Goal: Task Accomplishment & Management: Complete application form

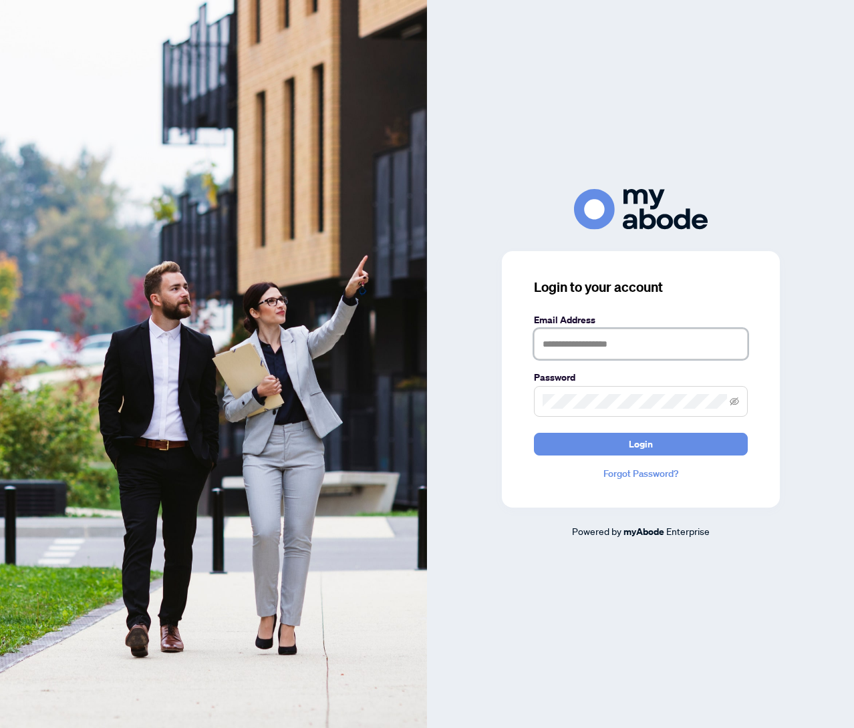
click at [654, 337] on input "text" at bounding box center [641, 344] width 214 height 31
type input "**********"
click at [534, 433] on button "Login" at bounding box center [641, 444] width 214 height 23
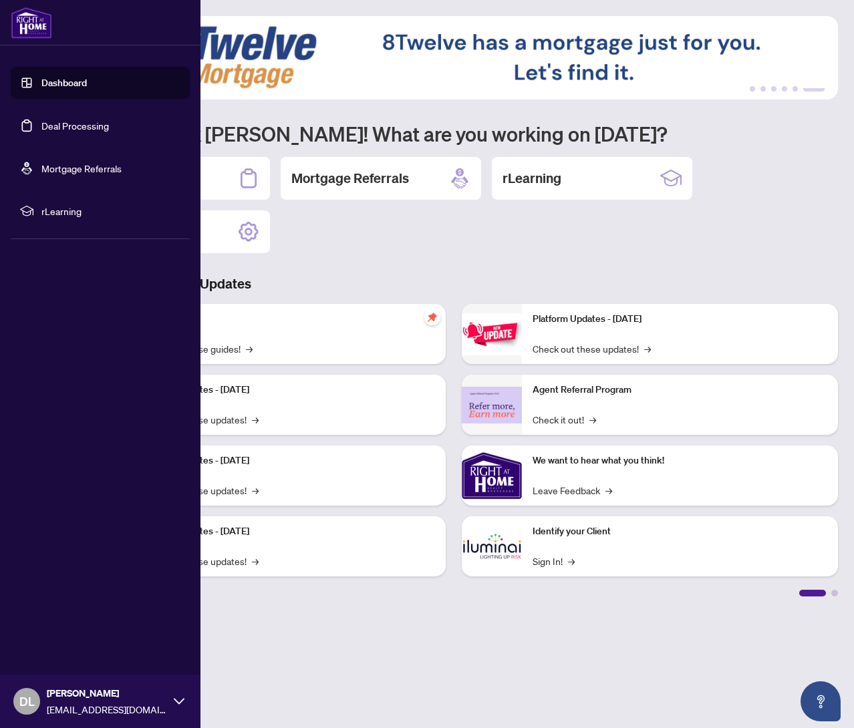
click at [41, 127] on link "Deal Processing" at bounding box center [74, 126] width 67 height 12
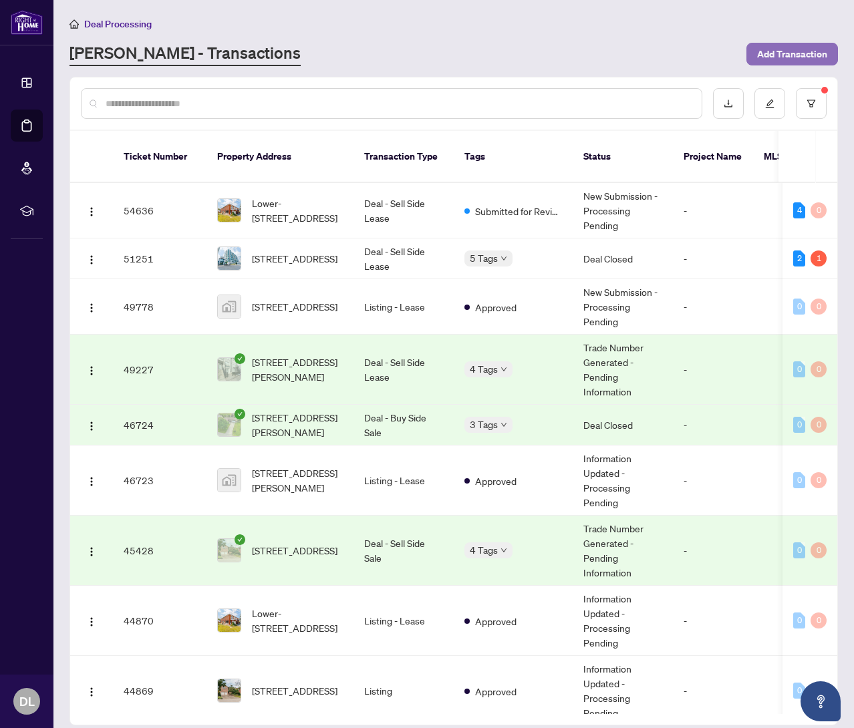
click at [788, 55] on span "Add Transaction" at bounding box center [792, 53] width 70 height 21
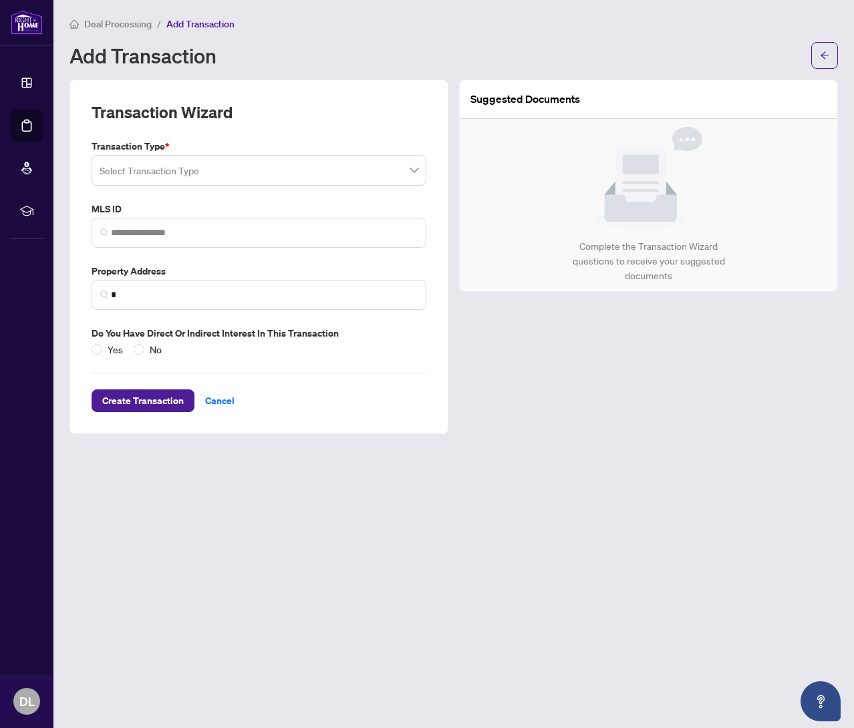
click at [220, 168] on input "search" at bounding box center [253, 172] width 307 height 29
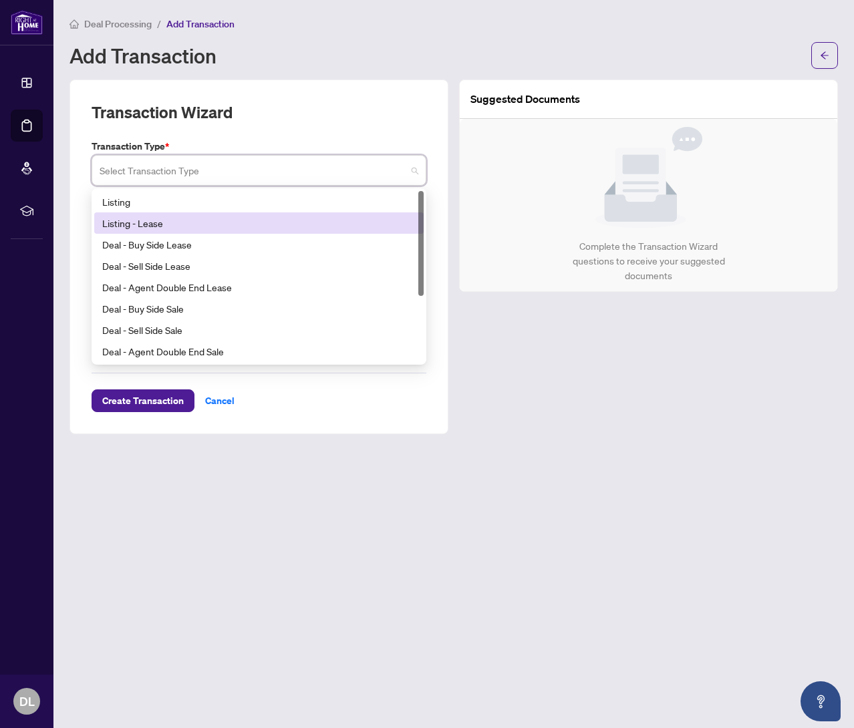
click at [197, 223] on div "Listing - Lease" at bounding box center [258, 223] width 313 height 15
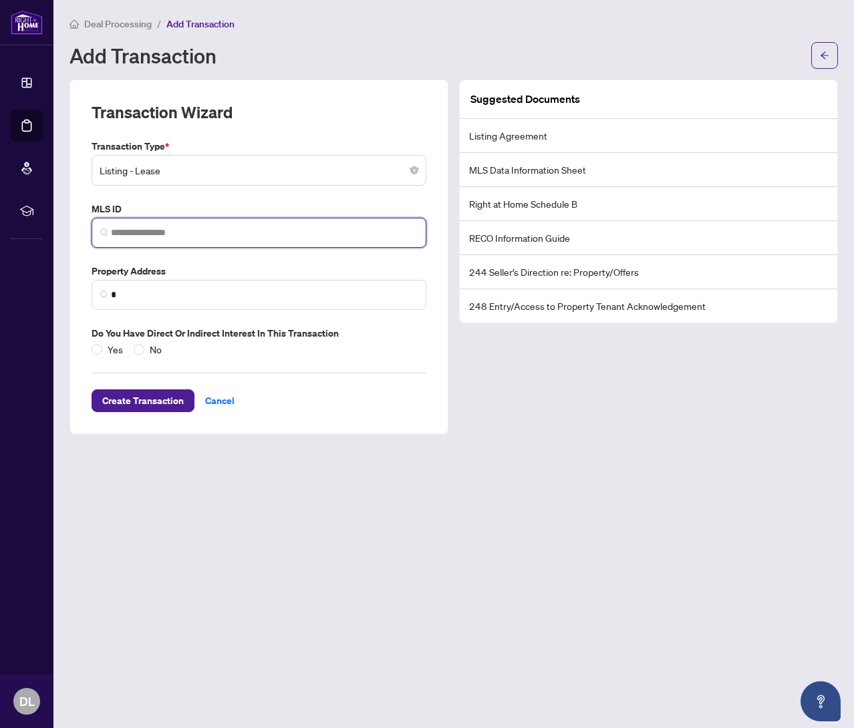
click at [178, 229] on input "search" at bounding box center [264, 233] width 307 height 14
paste input "*********"
type input "*********"
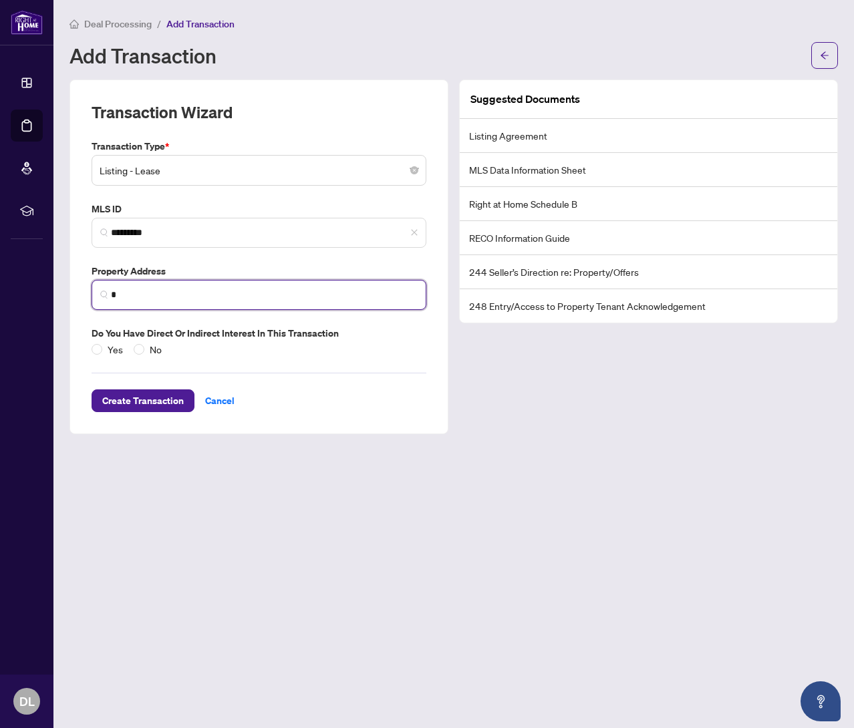
click at [222, 301] on input "*" at bounding box center [264, 295] width 307 height 14
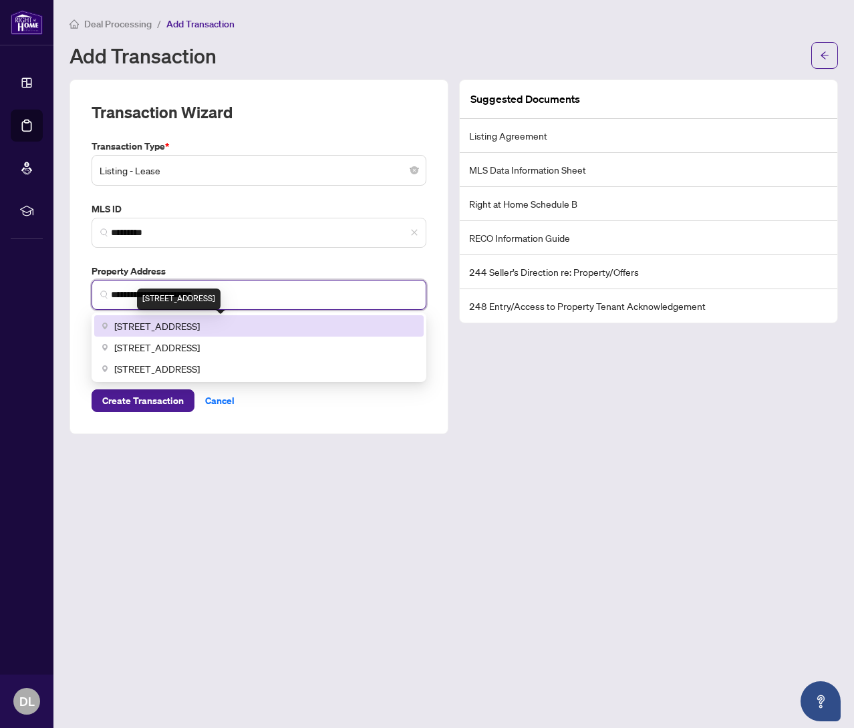
click at [200, 323] on span "2668 Hollington Crescent, Mississauga, ON, Canada" at bounding box center [157, 326] width 86 height 15
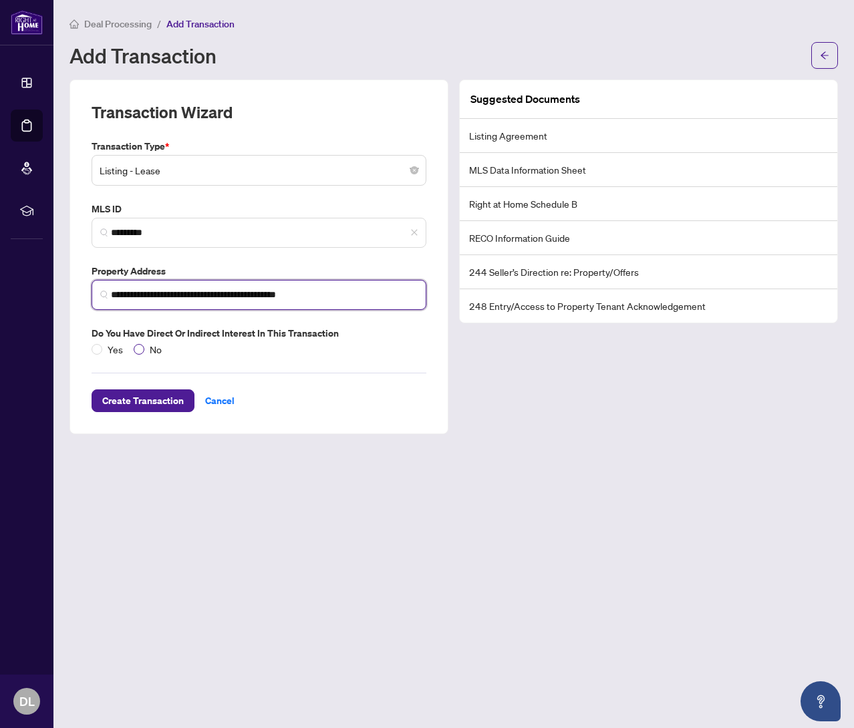
type input "**********"
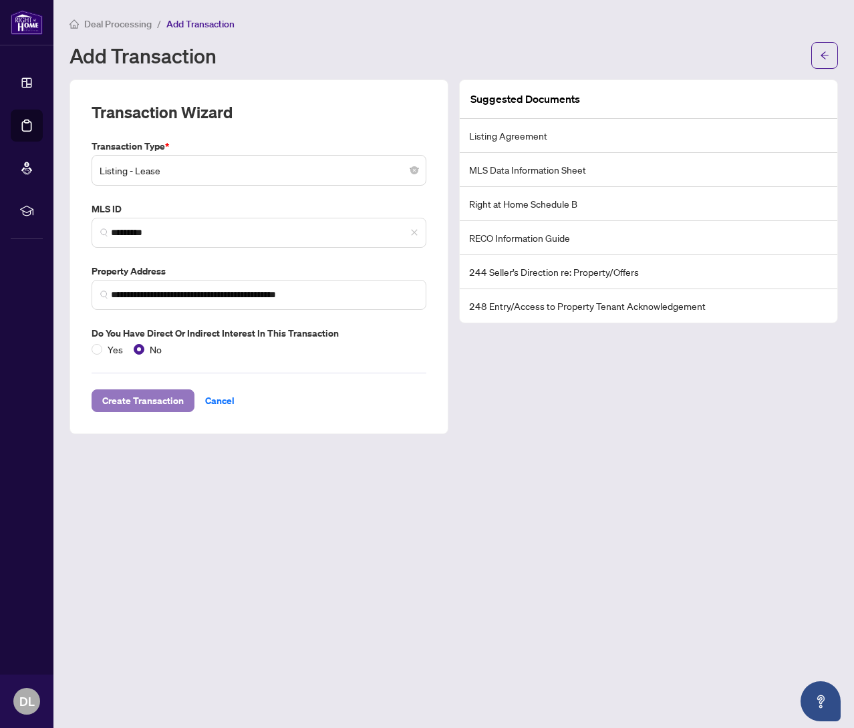
click at [149, 400] on span "Create Transaction" at bounding box center [143, 400] width 82 height 21
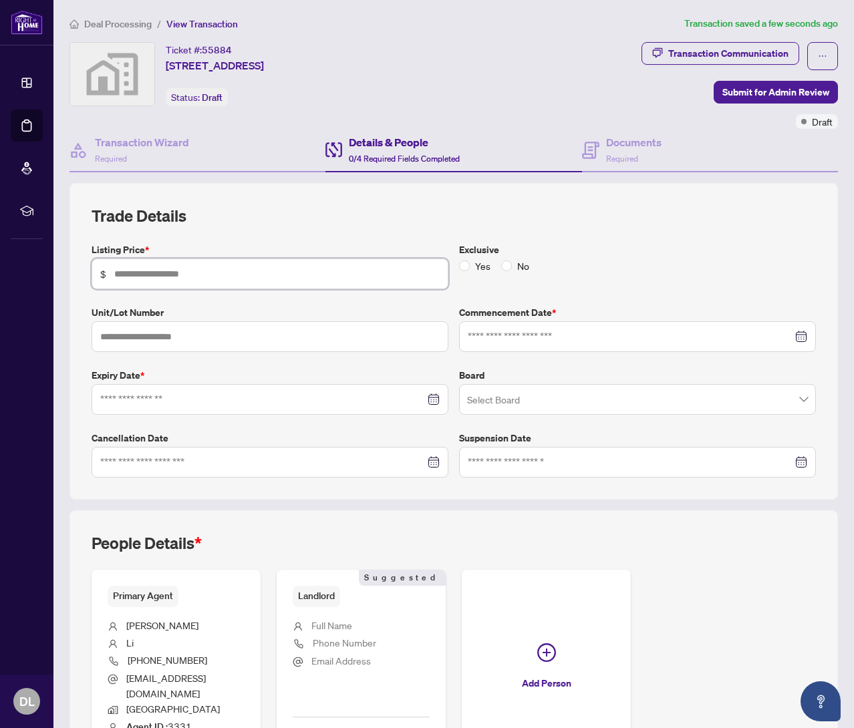
click at [311, 276] on input "text" at bounding box center [276, 274] width 325 height 15
type input "*****"
click at [253, 327] on input "text" at bounding box center [270, 336] width 357 height 31
type input "*****"
click at [512, 261] on span "No" at bounding box center [523, 266] width 23 height 15
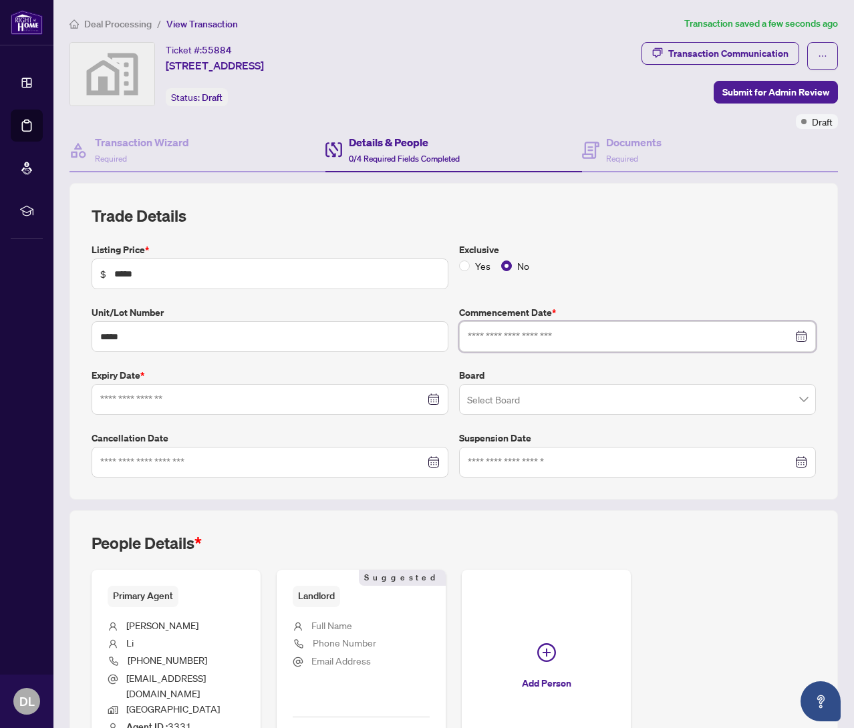
click at [533, 339] on input at bounding box center [630, 336] width 325 height 15
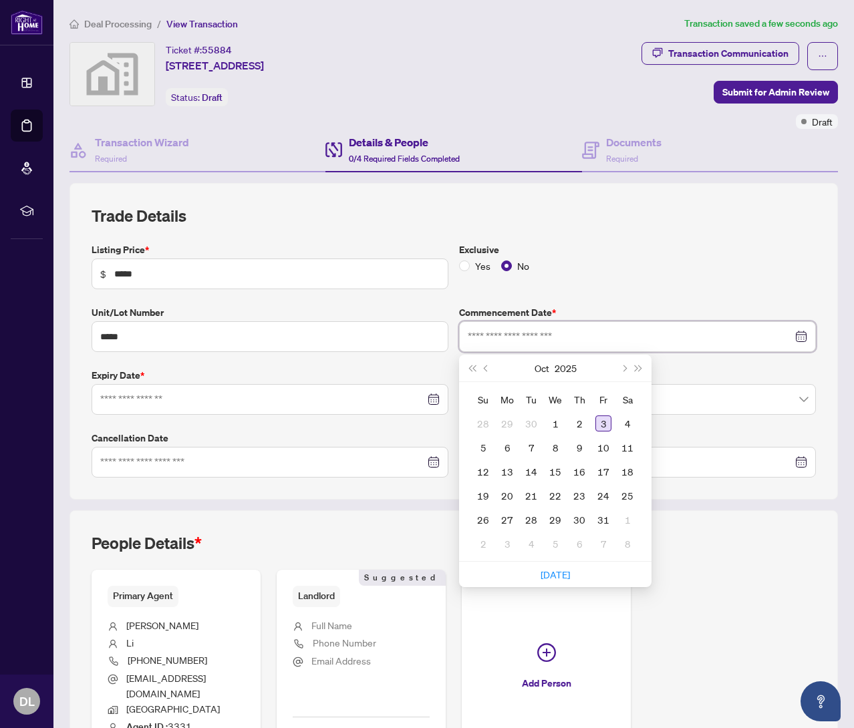
type input "**********"
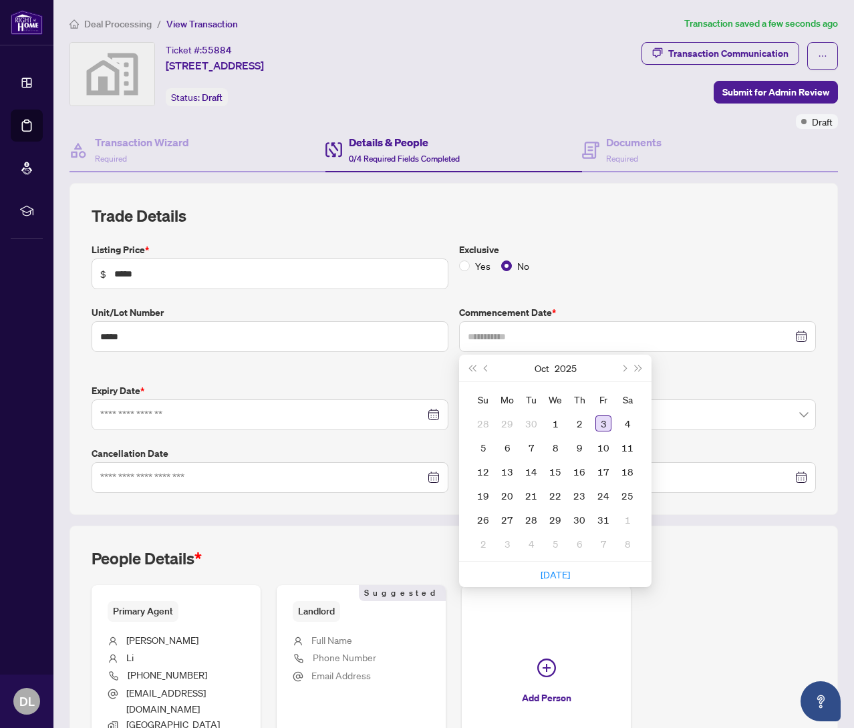
click at [604, 426] on div "3" at bounding box center [603, 424] width 16 height 16
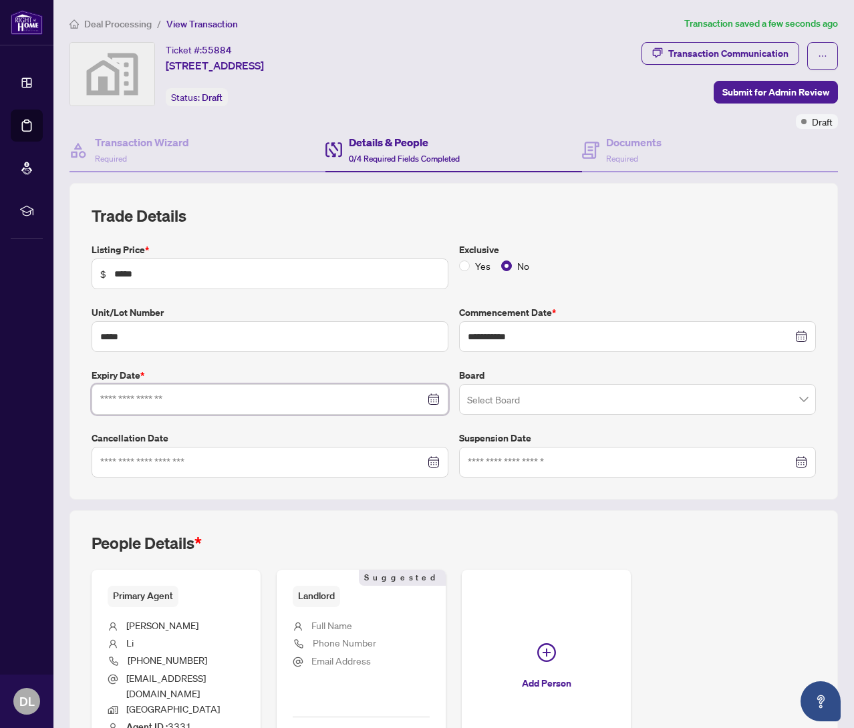
click at [360, 401] on input at bounding box center [262, 399] width 325 height 15
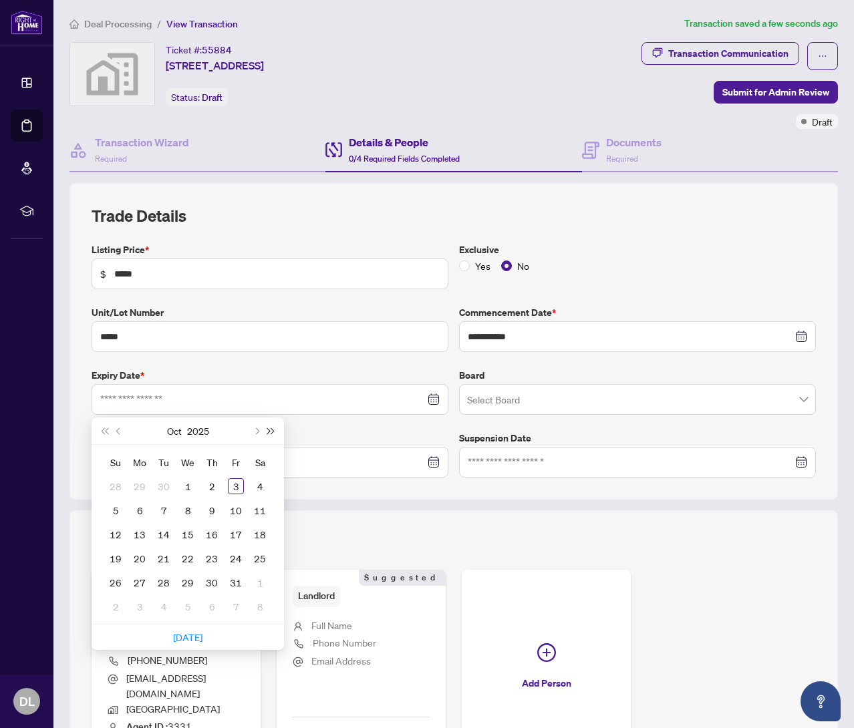
click at [273, 432] on button "Next year (Control + right)" at bounding box center [271, 431] width 15 height 27
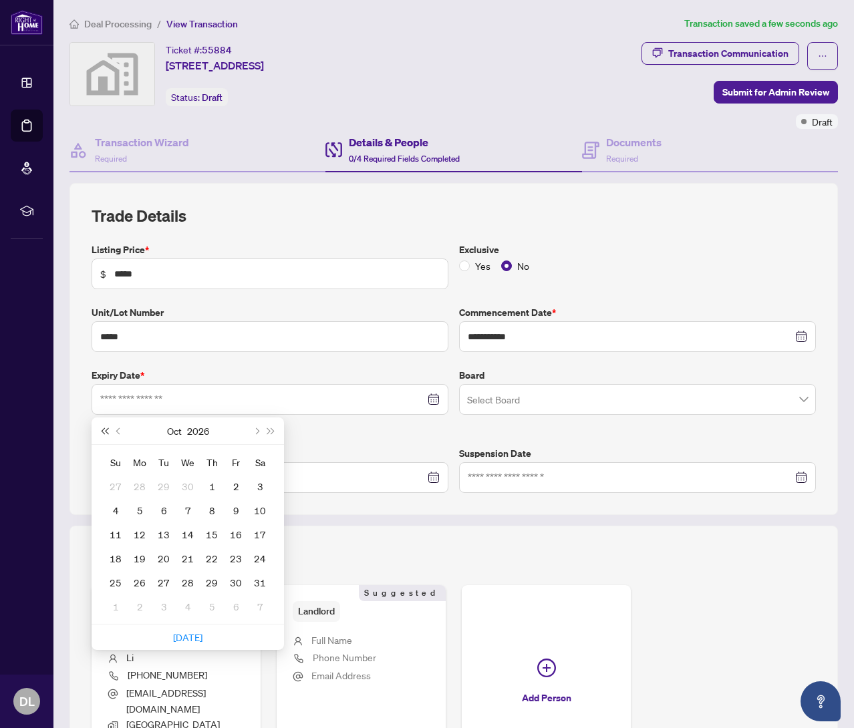
click at [104, 426] on button "Last year (Control + left)" at bounding box center [104, 431] width 15 height 27
click at [255, 433] on button "Next month (PageDown)" at bounding box center [256, 431] width 15 height 27
click at [257, 432] on span "Next month (PageDown)" at bounding box center [256, 431] width 7 height 7
type input "**********"
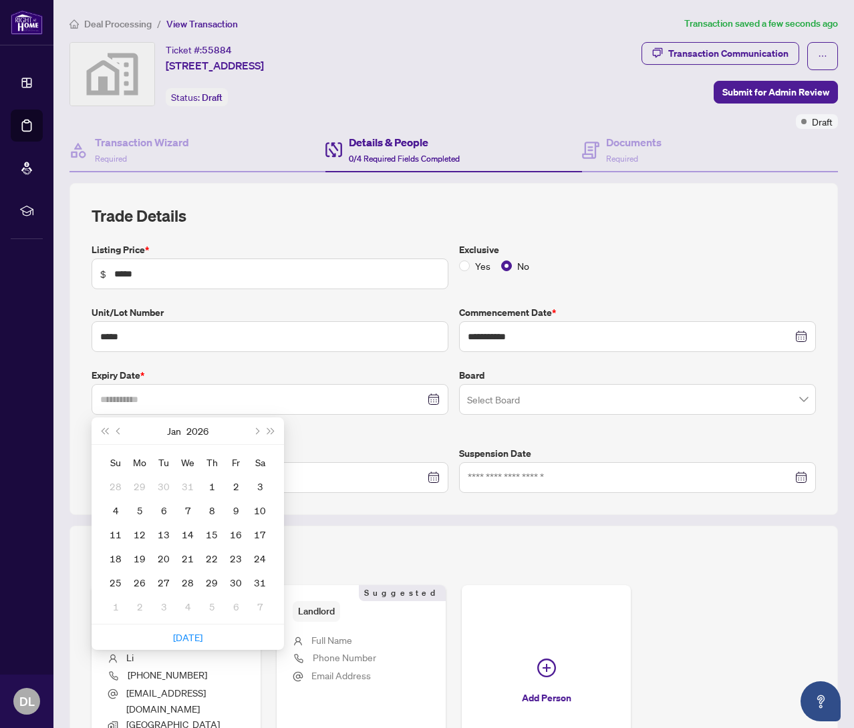
drag, startPoint x: 259, startPoint y: 480, endPoint x: 480, endPoint y: 443, distance: 223.6
click at [259, 480] on div "3" at bounding box center [260, 486] width 16 height 16
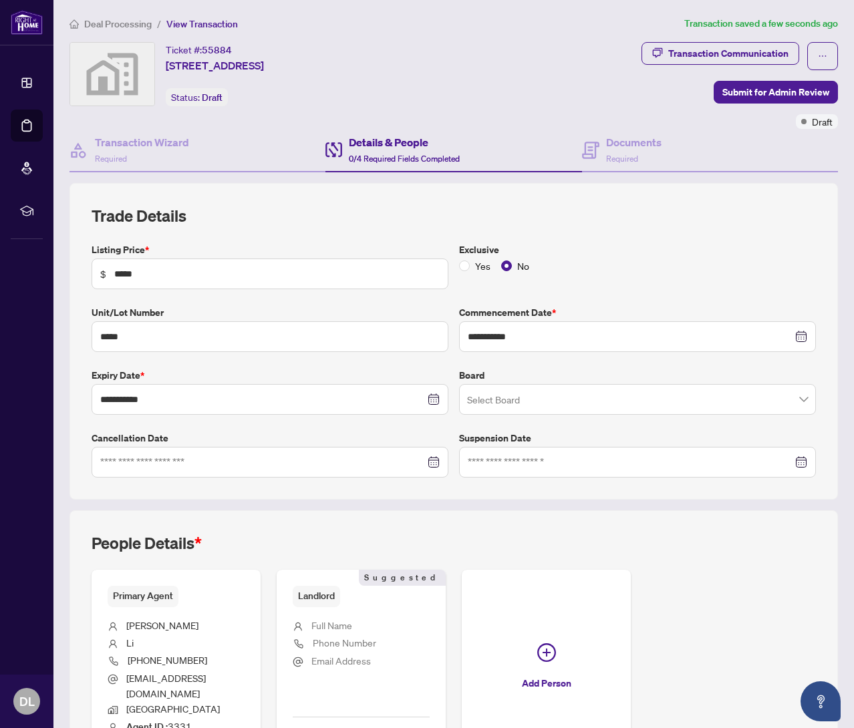
click at [547, 407] on input "search" at bounding box center [631, 401] width 329 height 29
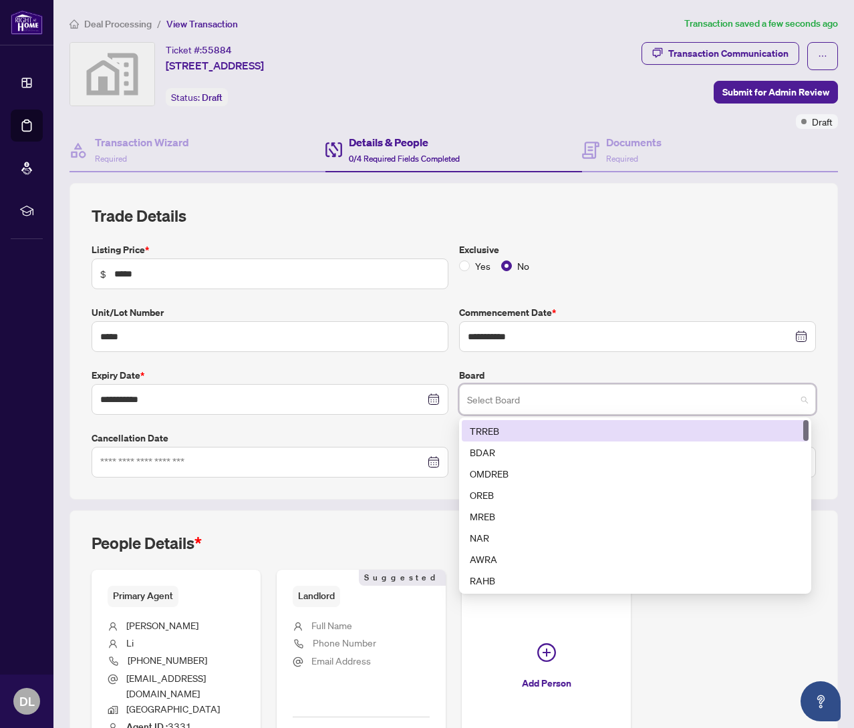
click at [557, 424] on div "TRREB" at bounding box center [635, 431] width 331 height 15
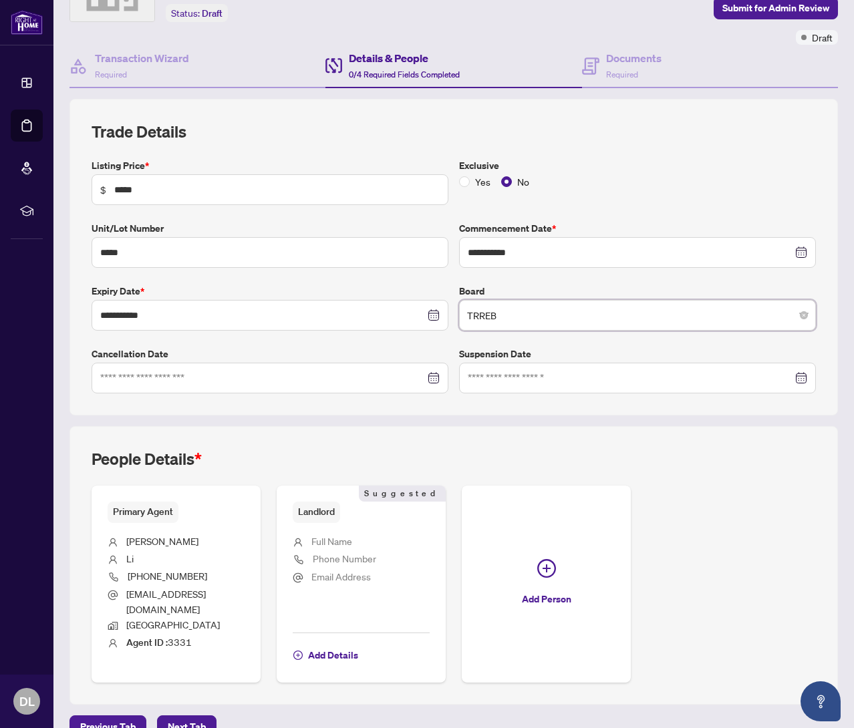
scroll to position [96, 0]
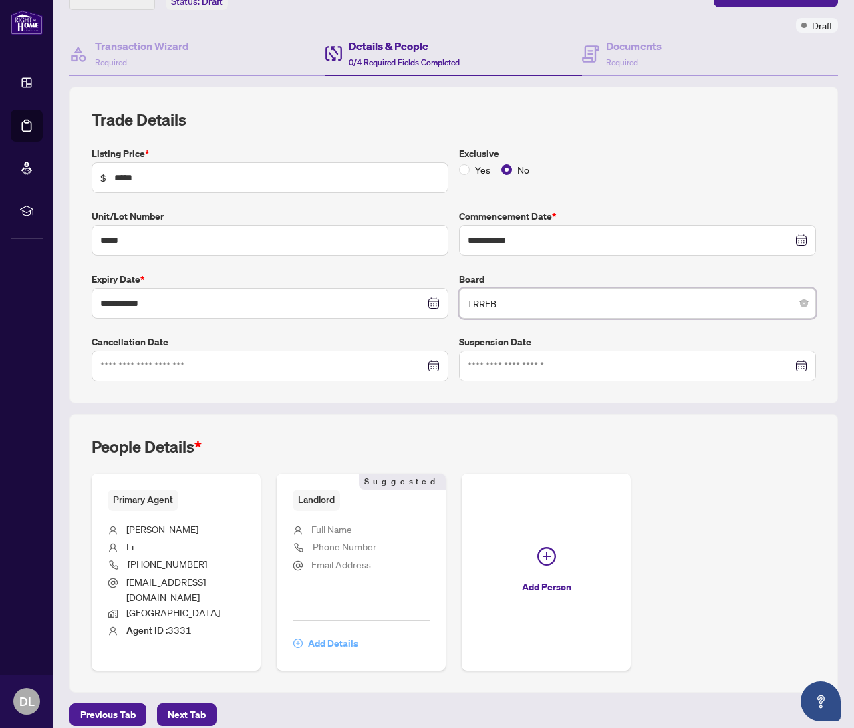
click at [358, 633] on span "Add Details" at bounding box center [333, 643] width 50 height 21
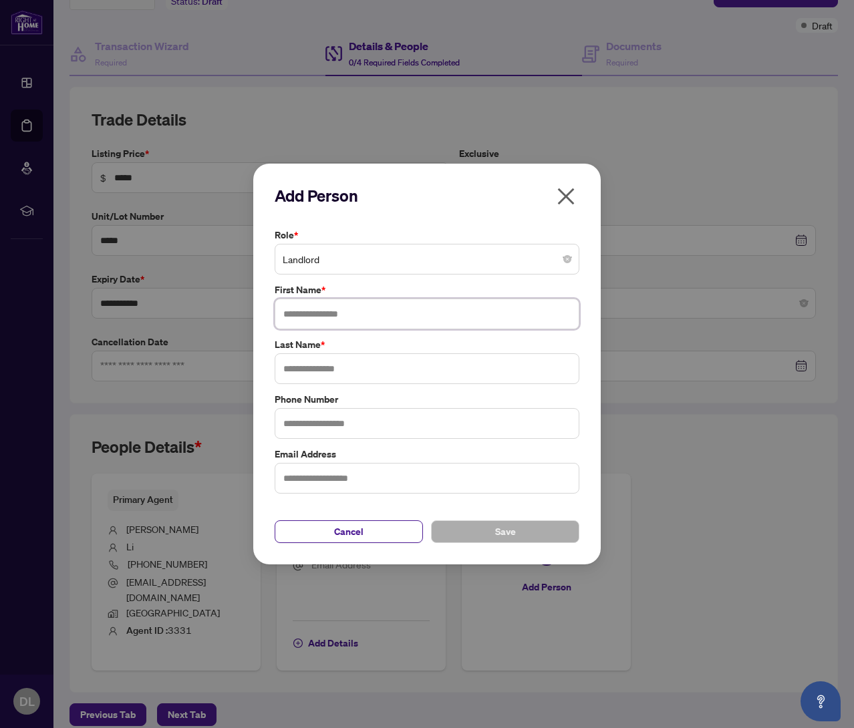
click at [364, 309] on input "text" at bounding box center [427, 314] width 305 height 31
type input "**********"
type input "**"
click at [549, 525] on button "Save" at bounding box center [505, 532] width 148 height 23
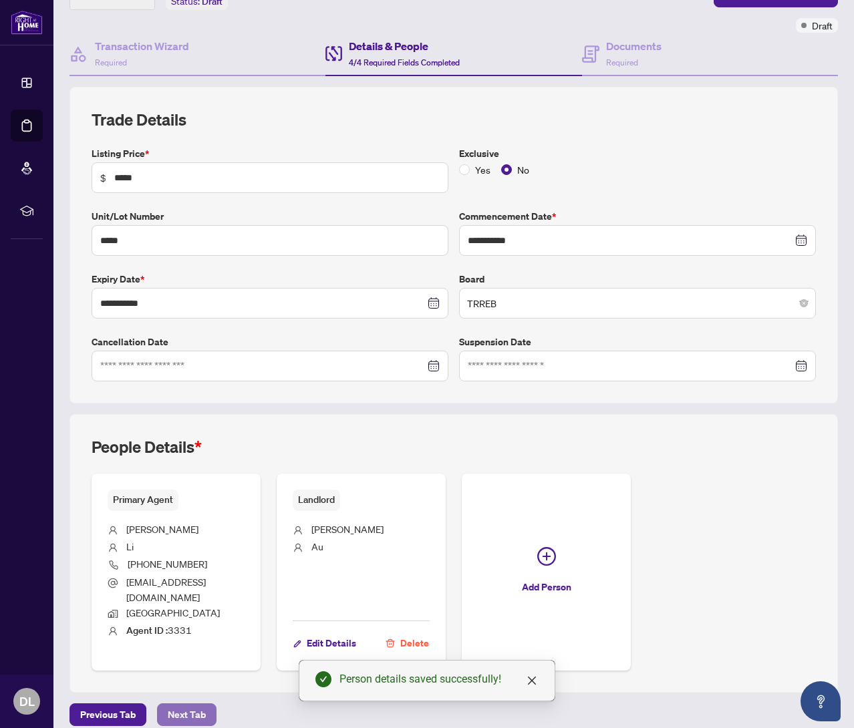
click at [172, 704] on span "Next Tab" at bounding box center [187, 714] width 38 height 21
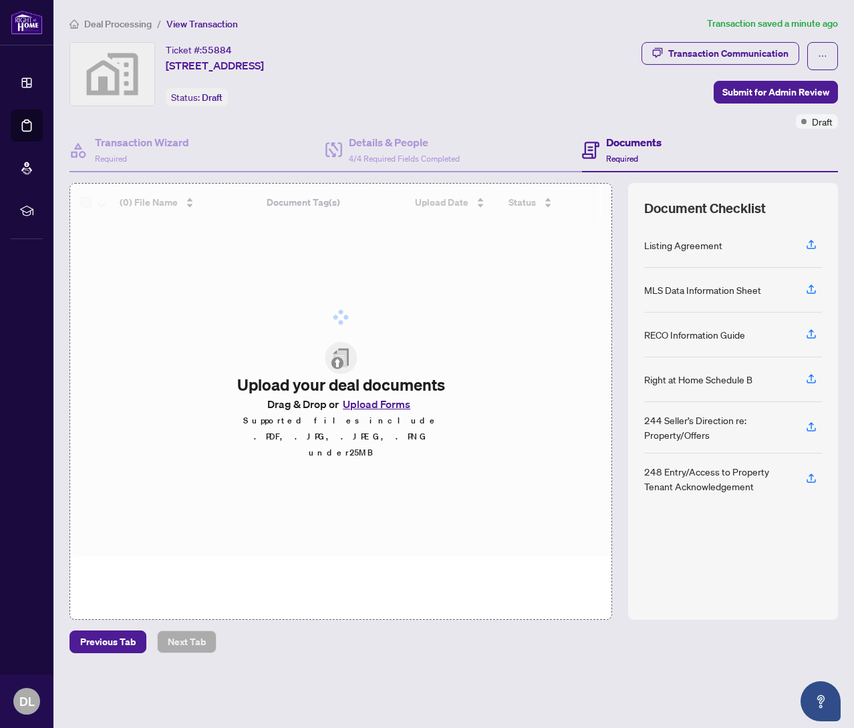
click at [380, 417] on div at bounding box center [340, 317] width 541 height 267
click at [386, 343] on div at bounding box center [340, 317] width 541 height 267
click at [386, 413] on button "Upload Forms" at bounding box center [377, 404] width 76 height 17
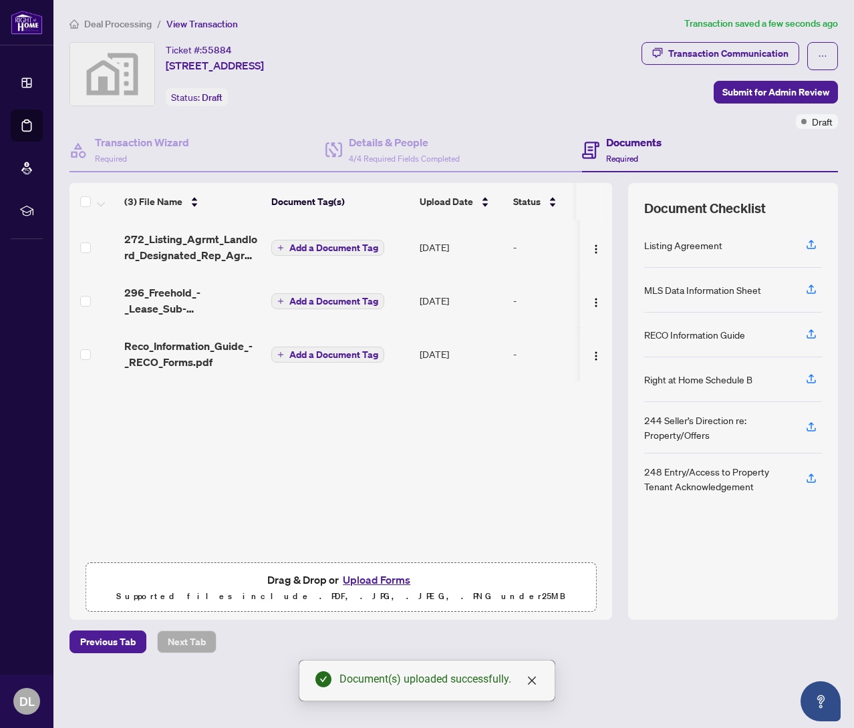
click at [350, 248] on span "Add a Document Tag" at bounding box center [333, 247] width 89 height 9
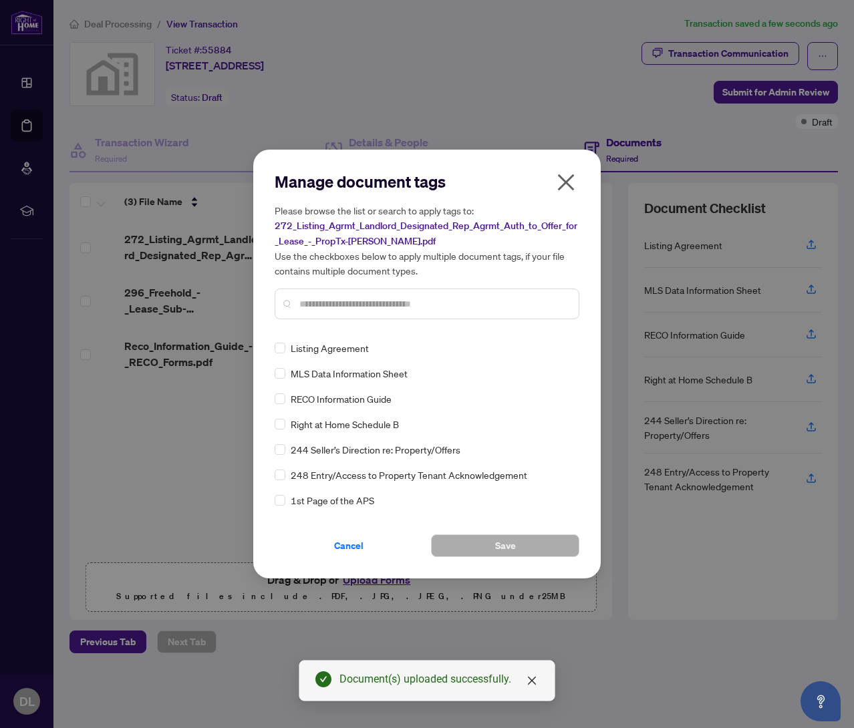
click at [565, 183] on icon "close" at bounding box center [566, 182] width 17 height 17
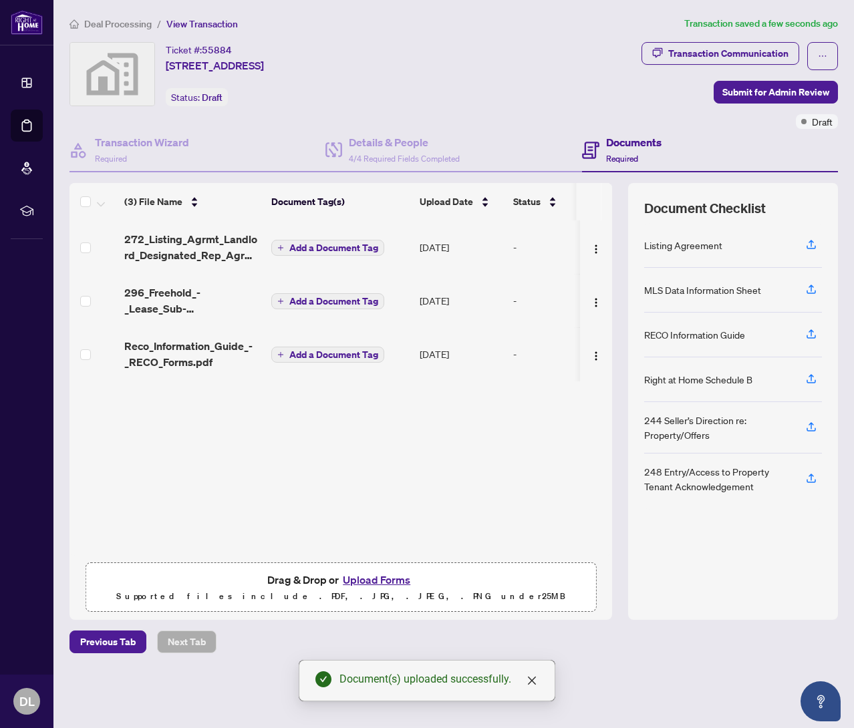
click at [315, 245] on span "Add a Document Tag" at bounding box center [333, 247] width 89 height 9
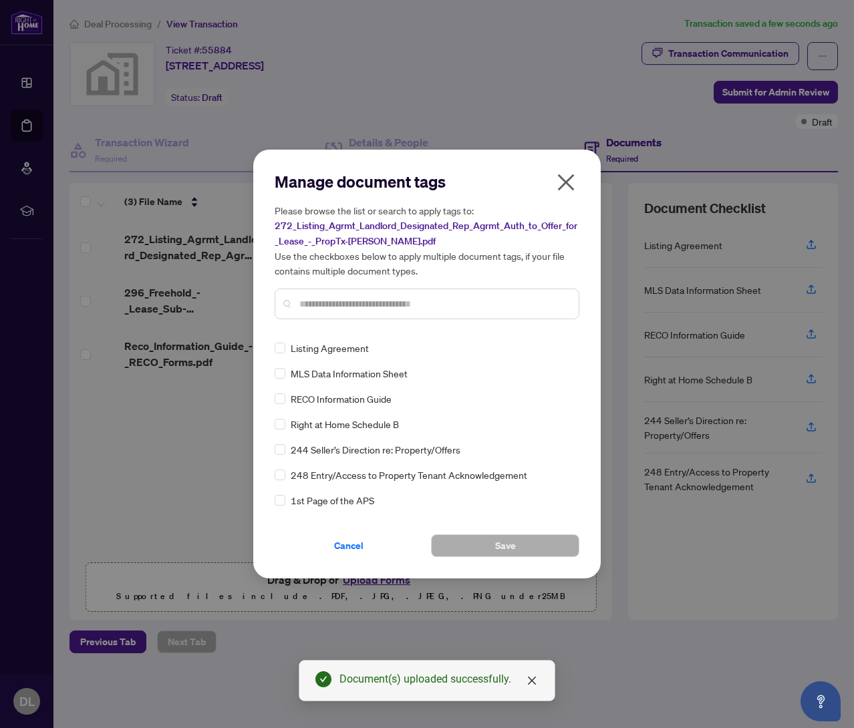
click at [434, 307] on input "text" at bounding box center [433, 304] width 269 height 15
drag, startPoint x: 331, startPoint y: 345, endPoint x: 307, endPoint y: 349, distance: 24.4
click at [330, 345] on span "Listing Agreement" at bounding box center [330, 348] width 78 height 15
drag, startPoint x: 529, startPoint y: 538, endPoint x: 271, endPoint y: 355, distance: 315.8
click at [528, 538] on button "Save" at bounding box center [505, 546] width 148 height 23
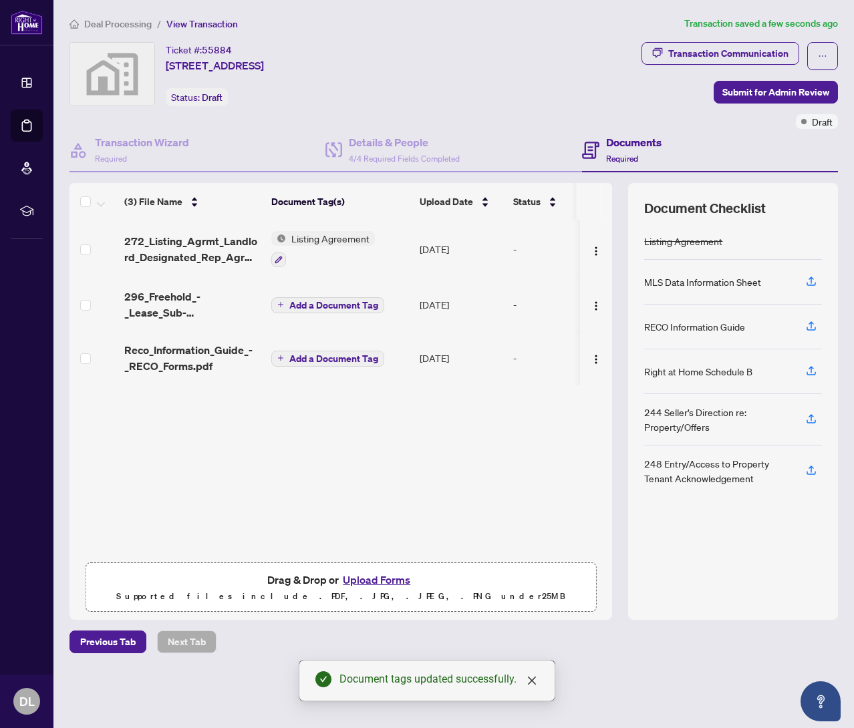
click at [297, 307] on span "Add a Document Tag" at bounding box center [333, 305] width 89 height 9
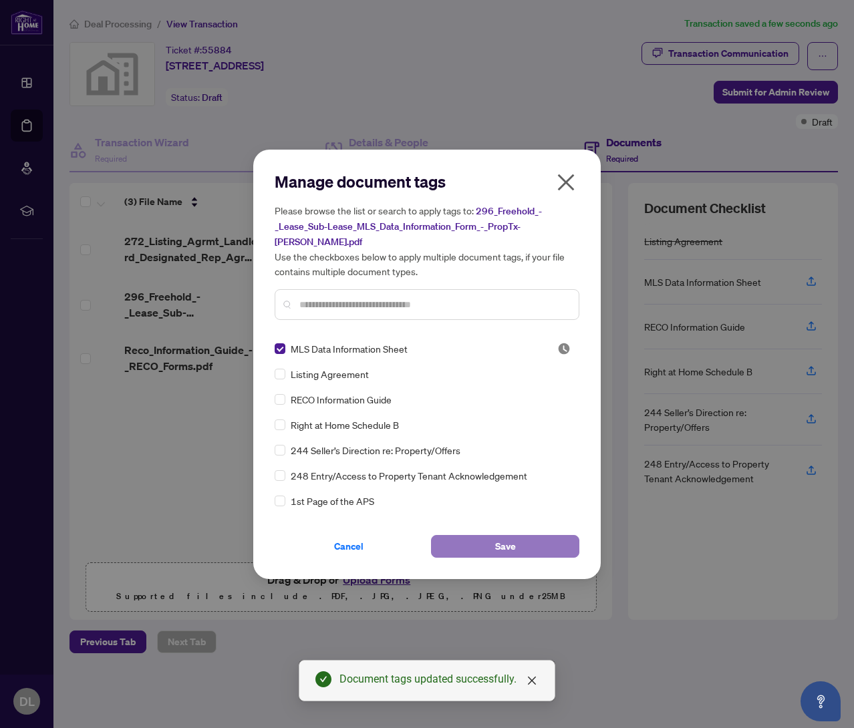
click at [484, 535] on button "Save" at bounding box center [505, 546] width 148 height 23
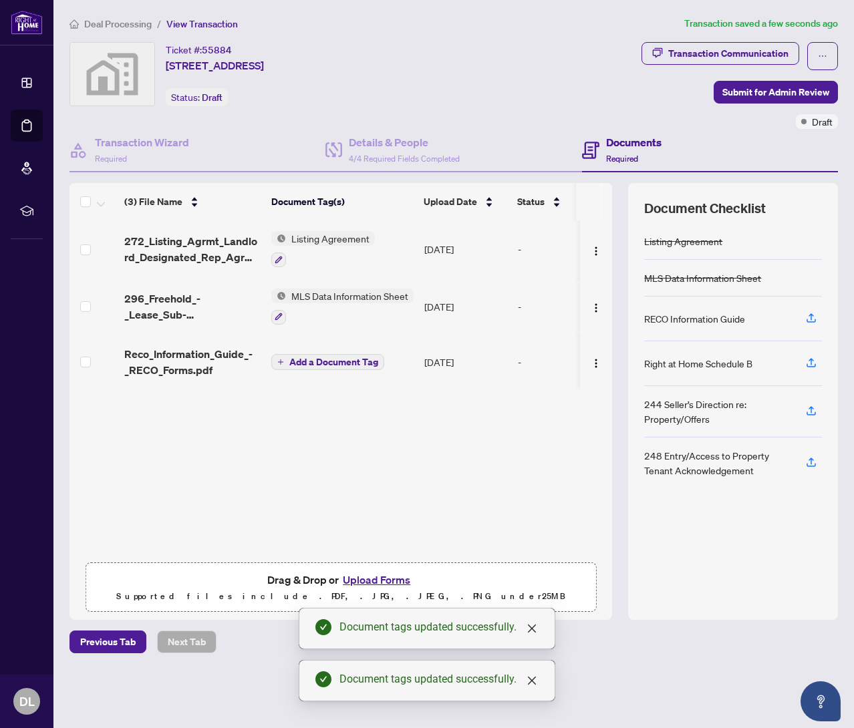
click at [314, 358] on span "Add a Document Tag" at bounding box center [333, 361] width 89 height 9
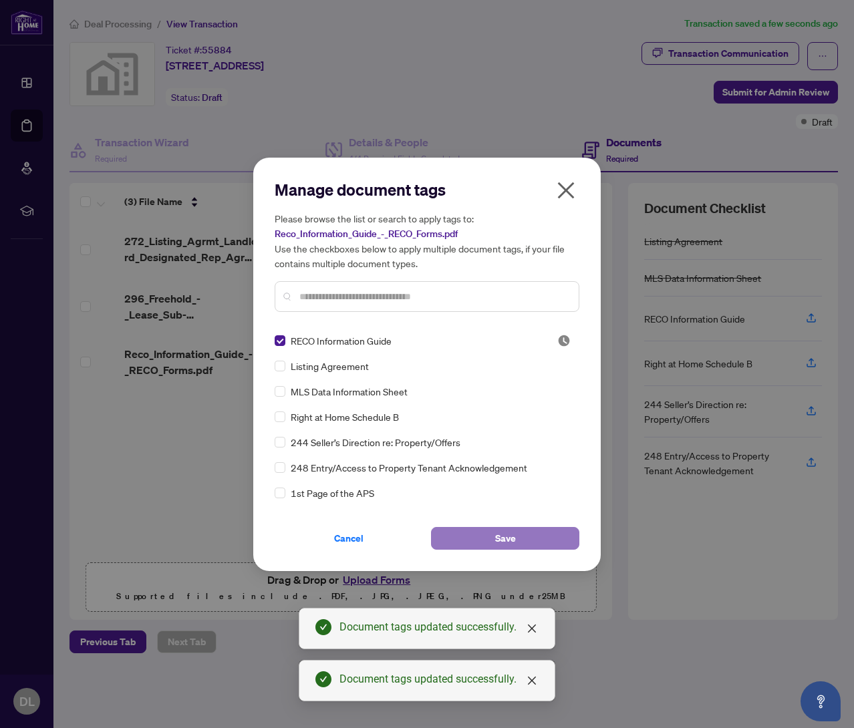
click at [478, 530] on button "Save" at bounding box center [505, 538] width 148 height 23
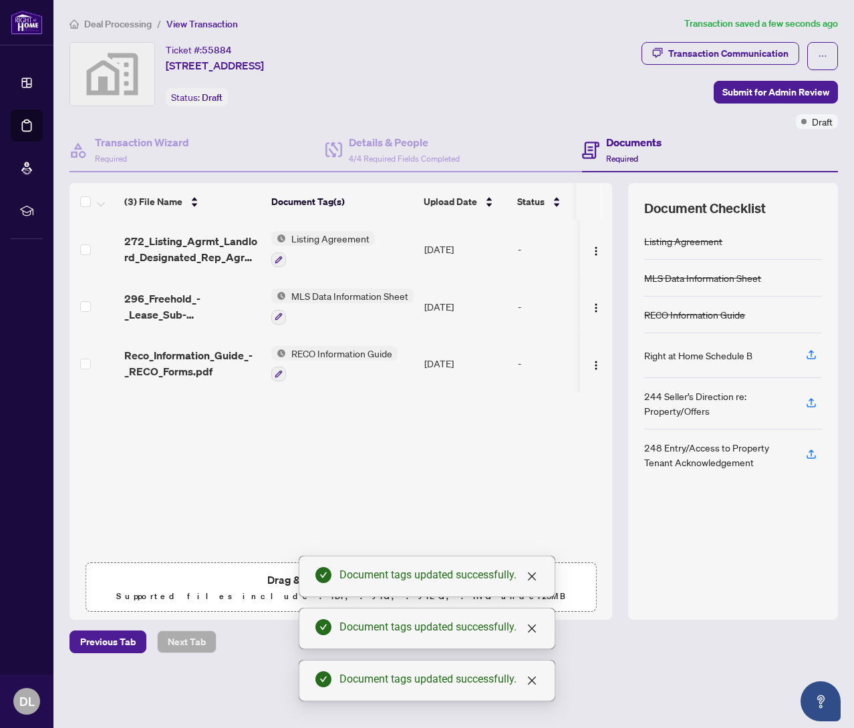
click at [750, 93] on span "Submit for Admin Review" at bounding box center [775, 92] width 107 height 21
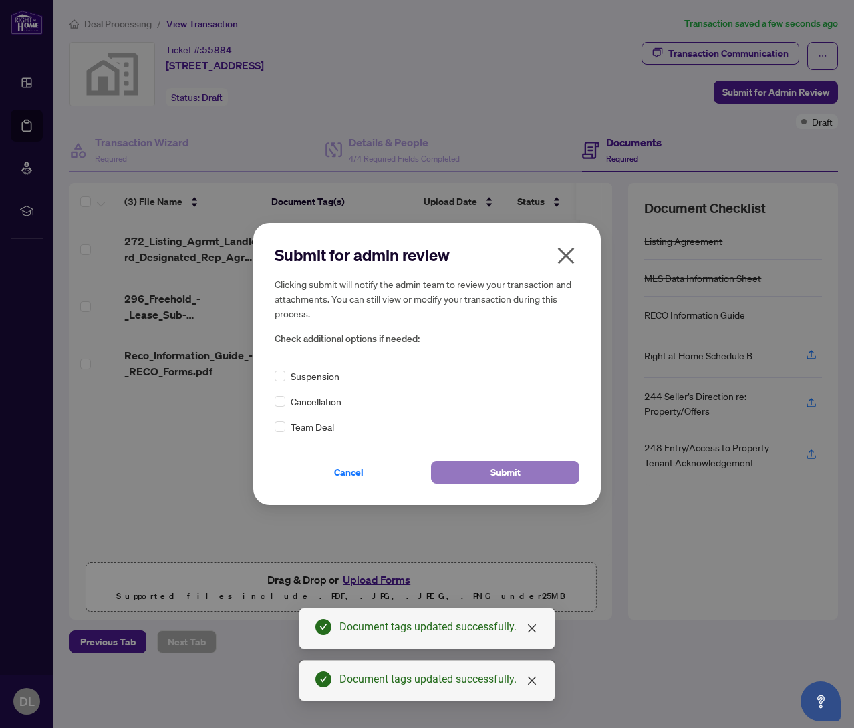
click at [482, 476] on button "Submit" at bounding box center [505, 472] width 148 height 23
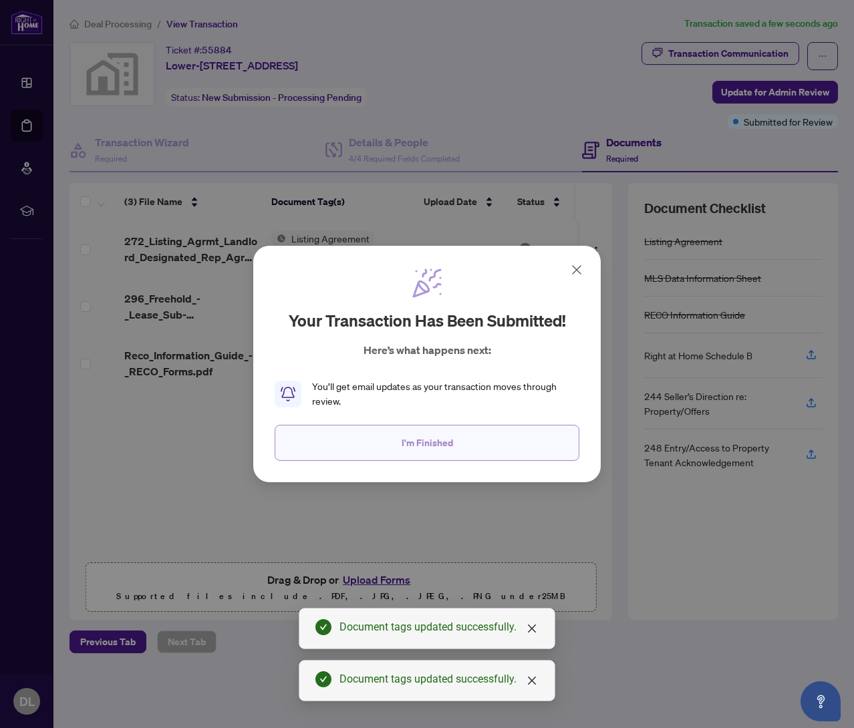
click at [408, 443] on span "I'm Finished" at bounding box center [427, 442] width 51 height 21
